Goal: Task Accomplishment & Management: Use online tool/utility

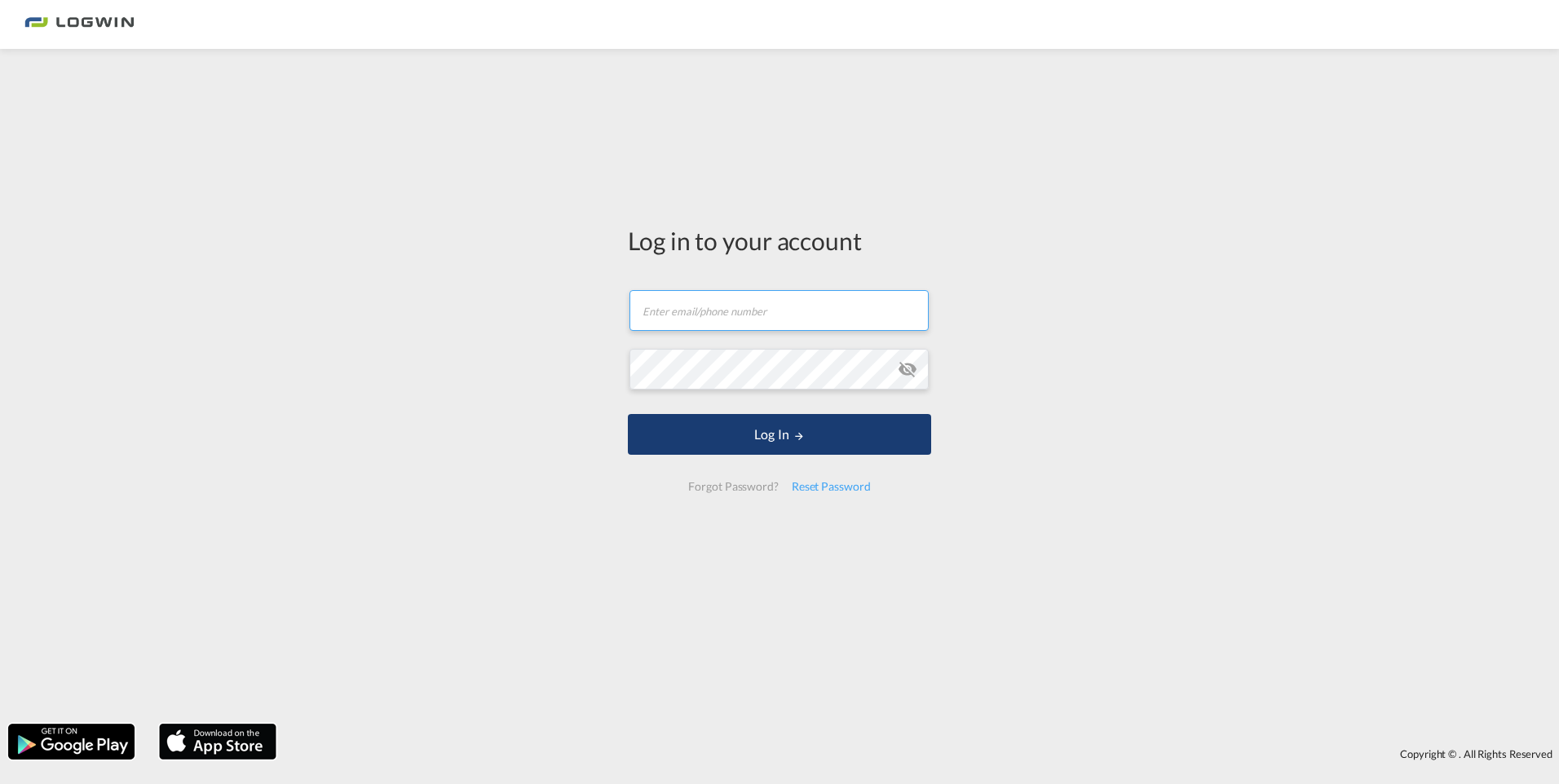
type input "[EMAIL_ADDRESS][DOMAIN_NAME]"
click at [758, 437] on button "Log In" at bounding box center [780, 435] width 303 height 41
